Goal: Transaction & Acquisition: Obtain resource

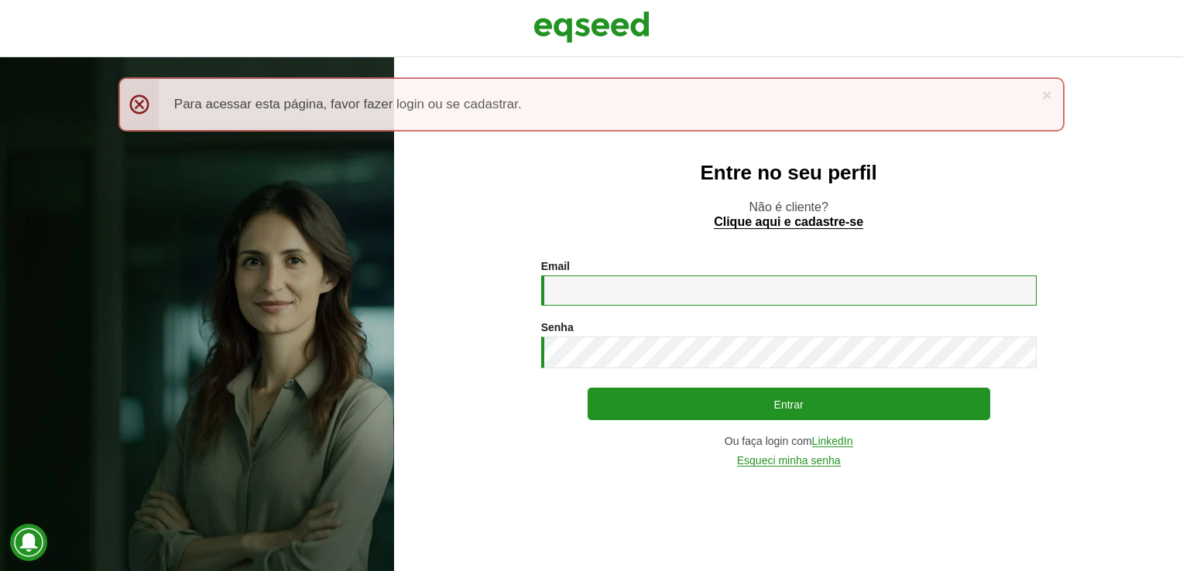
type input "**********"
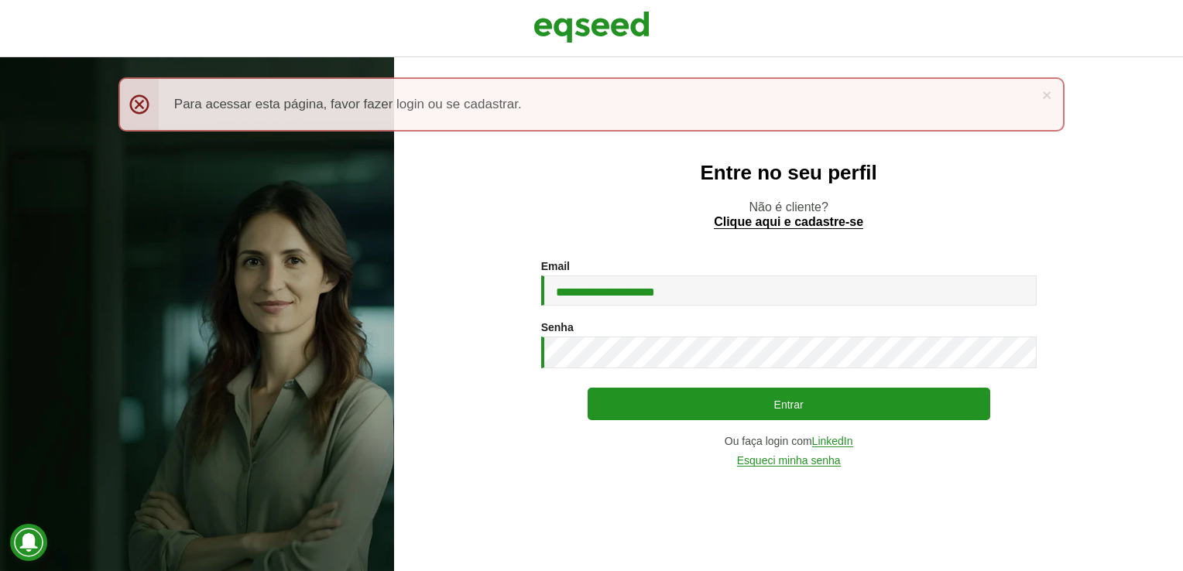
click at [1107, 180] on h2 "Entre no seu perfil" at bounding box center [788, 173] width 727 height 22
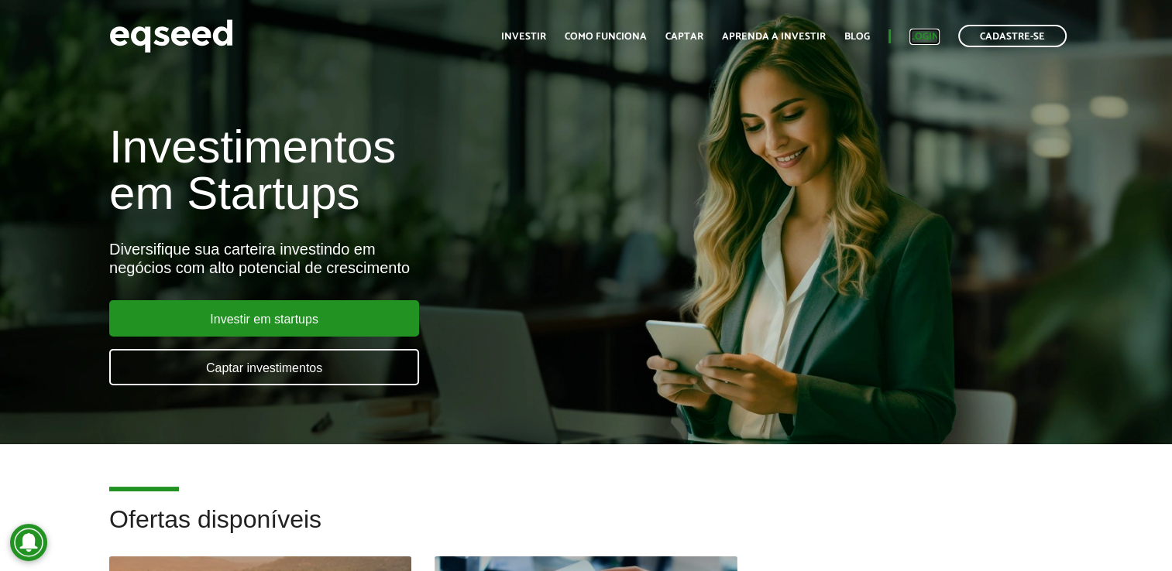
click at [935, 41] on link "Login" at bounding box center [924, 37] width 30 height 10
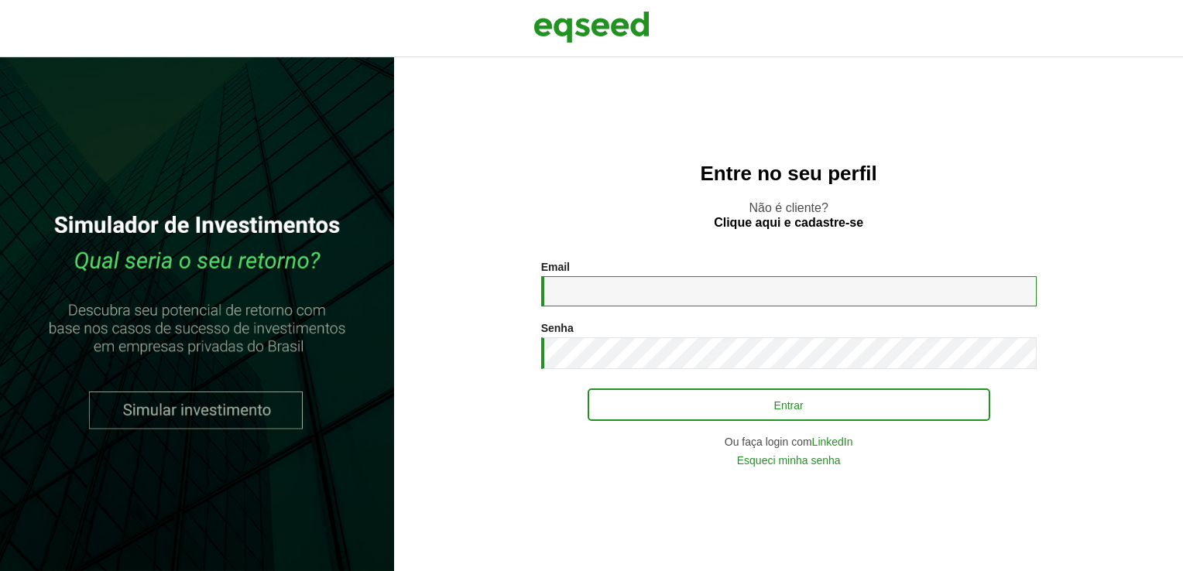
type input "**********"
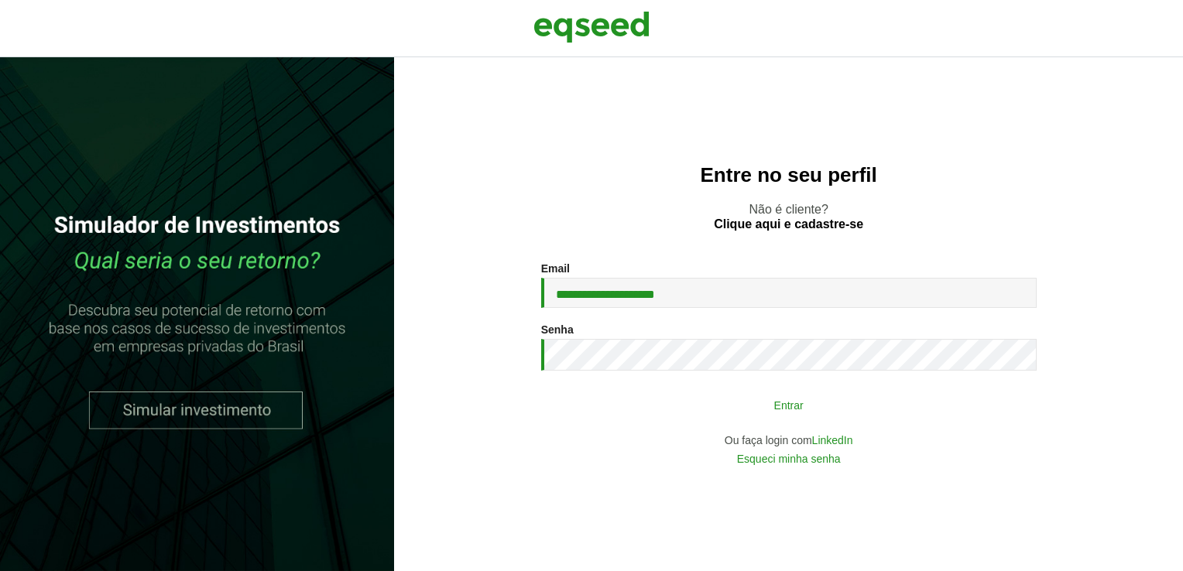
click at [827, 413] on button "Entrar" at bounding box center [789, 404] width 403 height 29
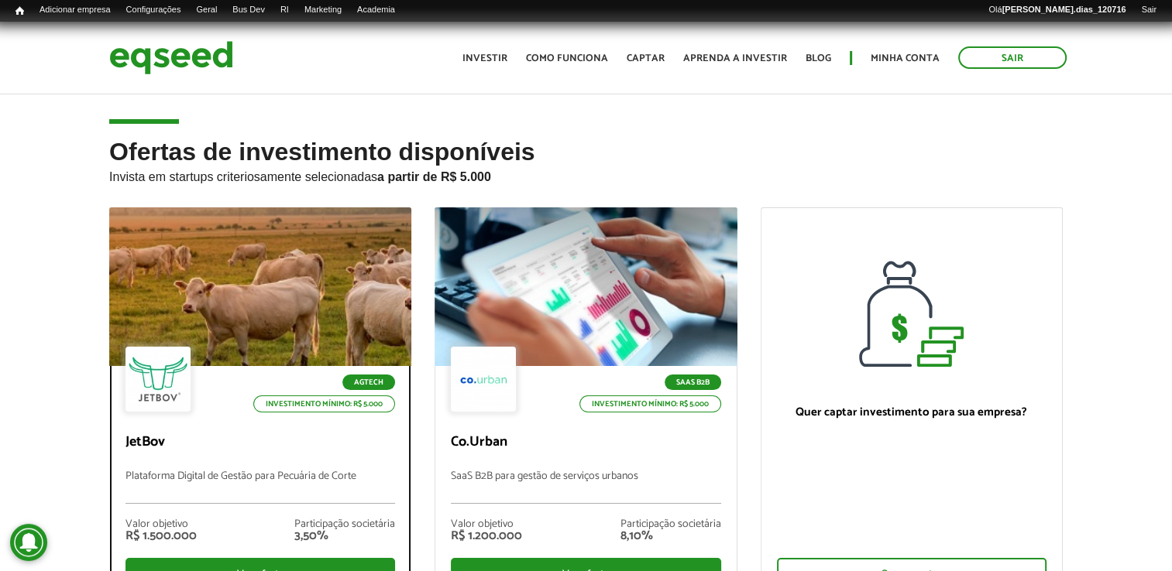
click at [340, 496] on p "Plataforma Digital de Gestão para Pecuária de Corte" at bounding box center [259, 487] width 269 height 33
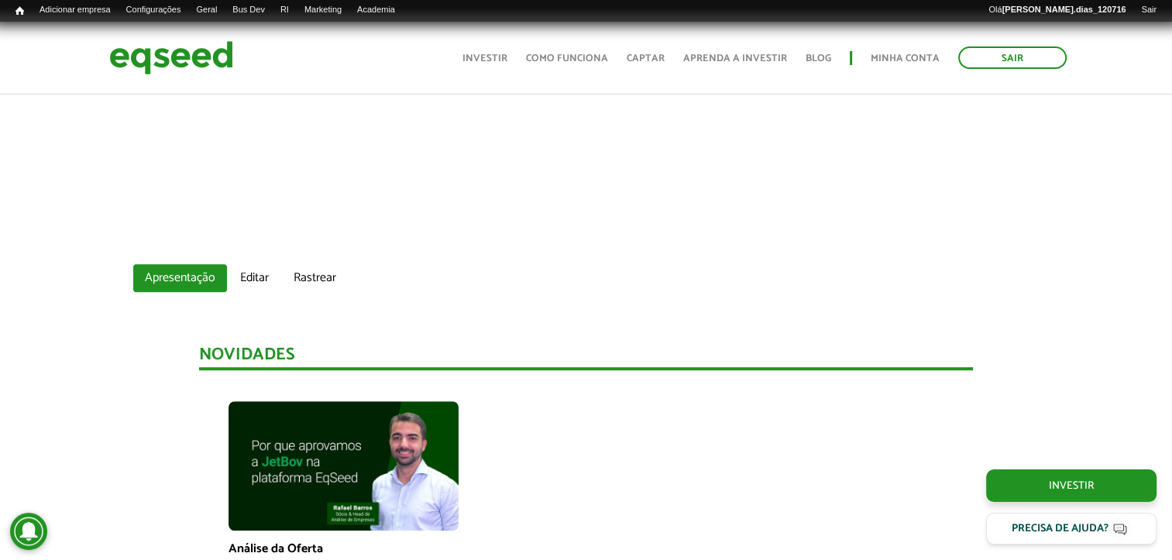
scroll to position [1699, 0]
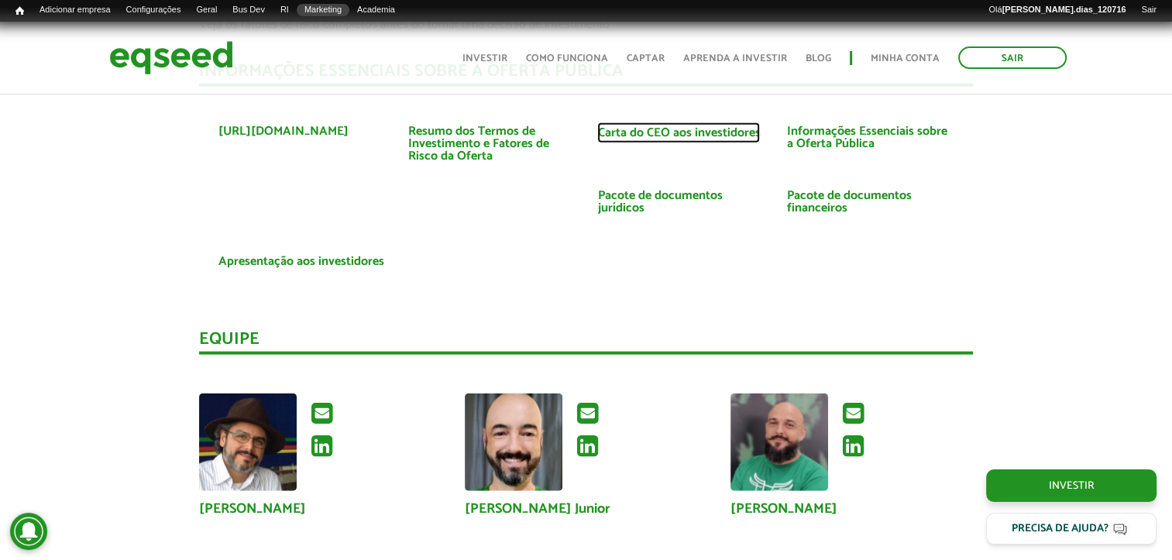
scroll to position [3619, 0]
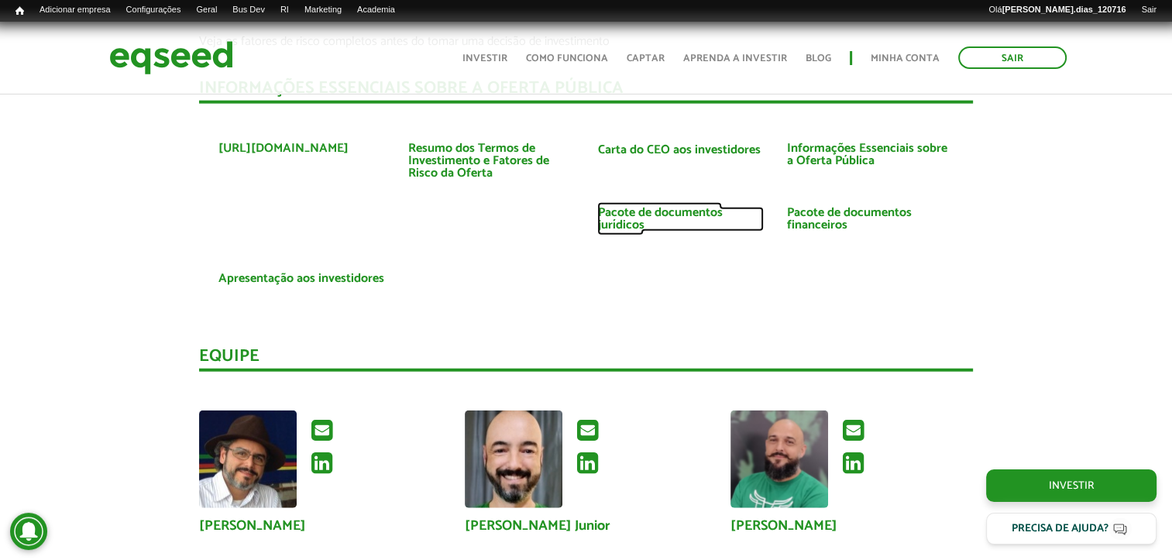
click at [622, 232] on link "Pacote de documentos jurídicos" at bounding box center [680, 219] width 166 height 25
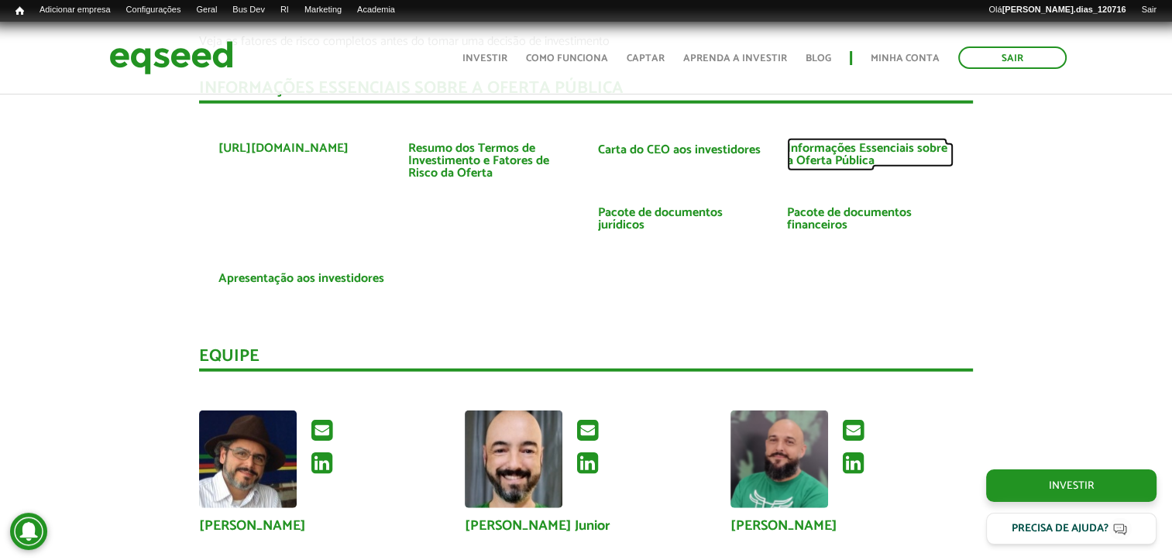
click at [863, 148] on link "Informações Essenciais sobre a Oferta Pública" at bounding box center [870, 154] width 166 height 25
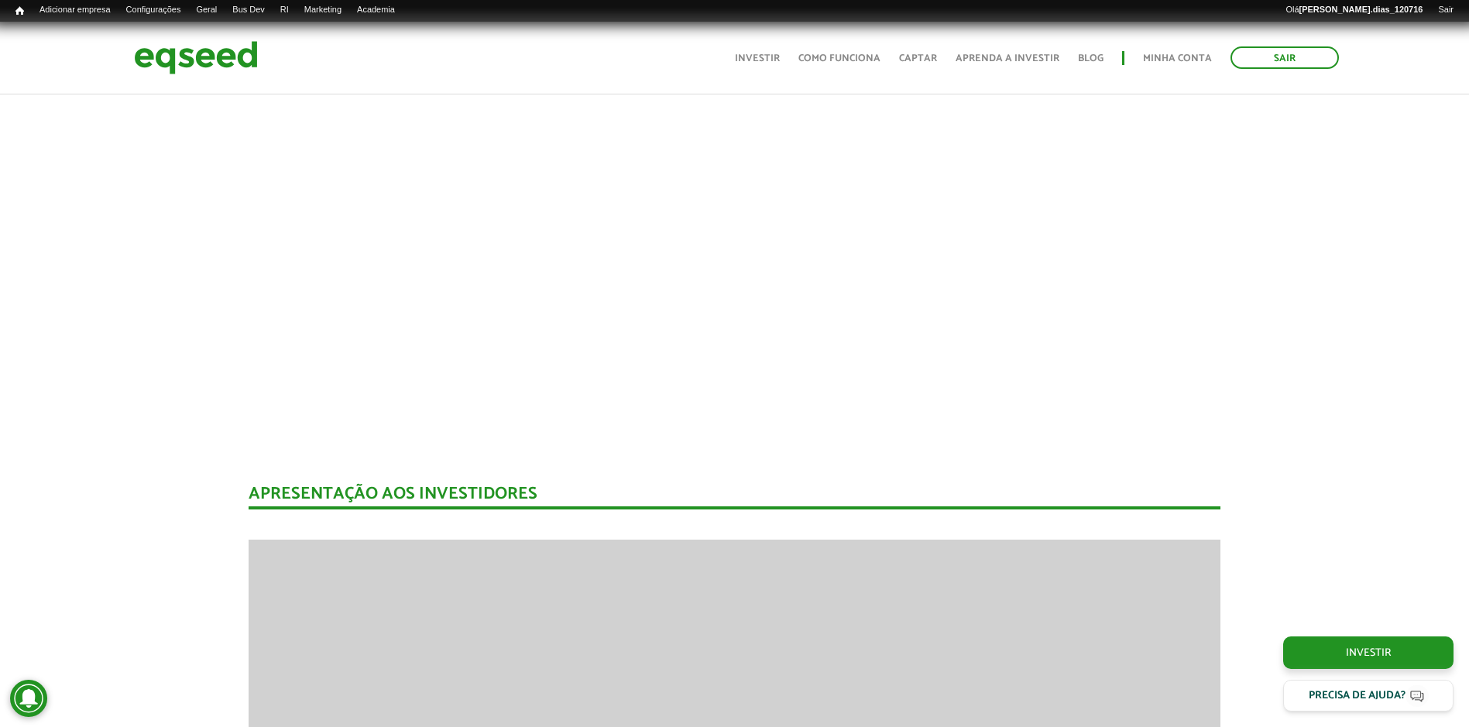
scroll to position [1694, 0]
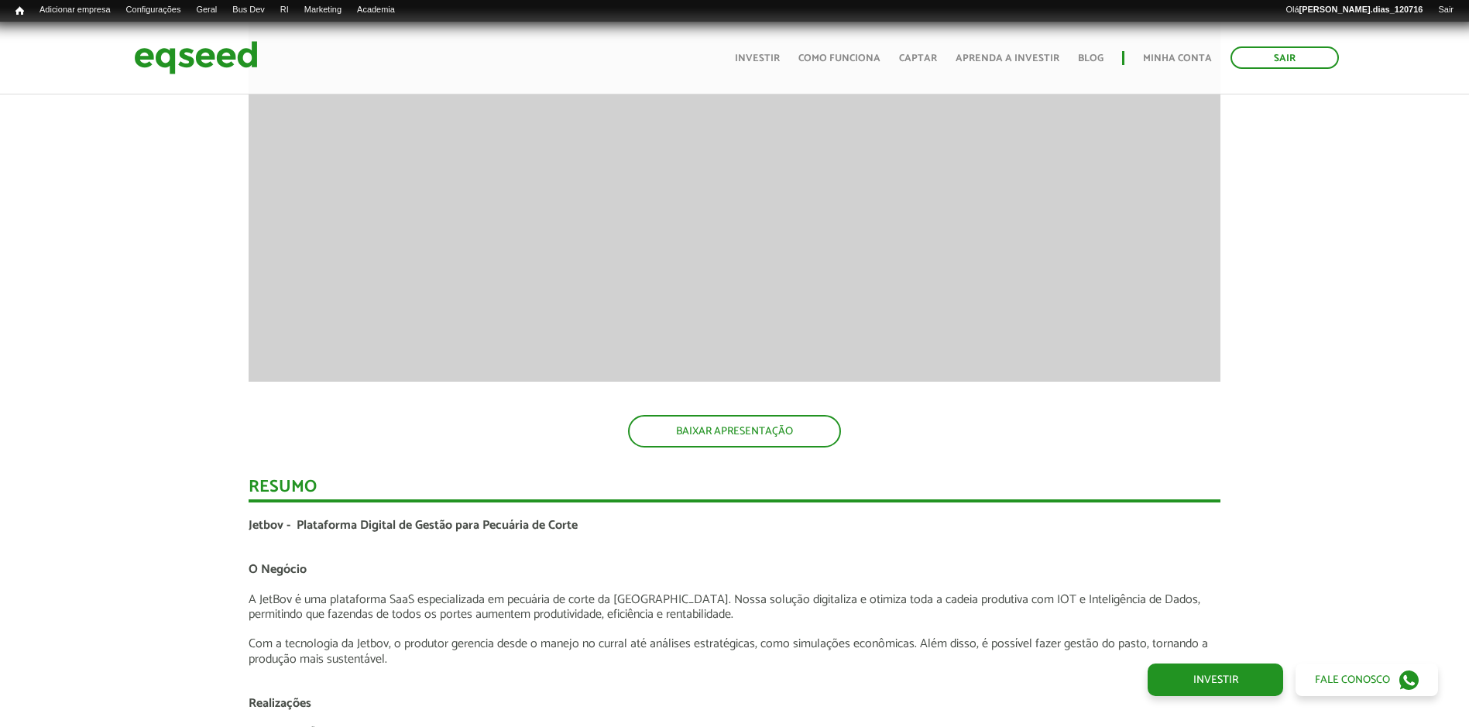
scroll to position [1694, 0]
